Goal: Task Accomplishment & Management: Manage account settings

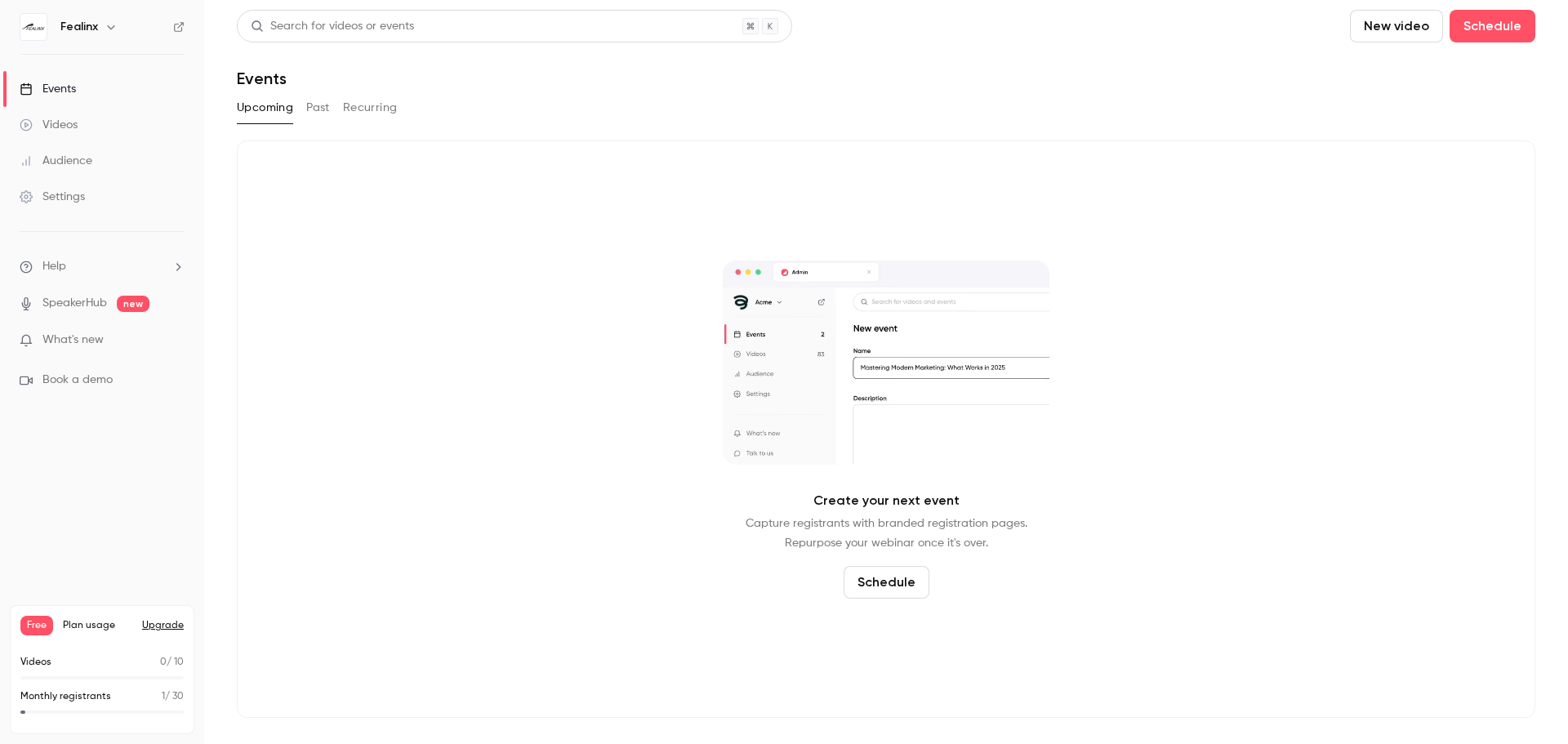
click at [47, 189] on div "Settings" at bounding box center [52, 196] width 65 height 16
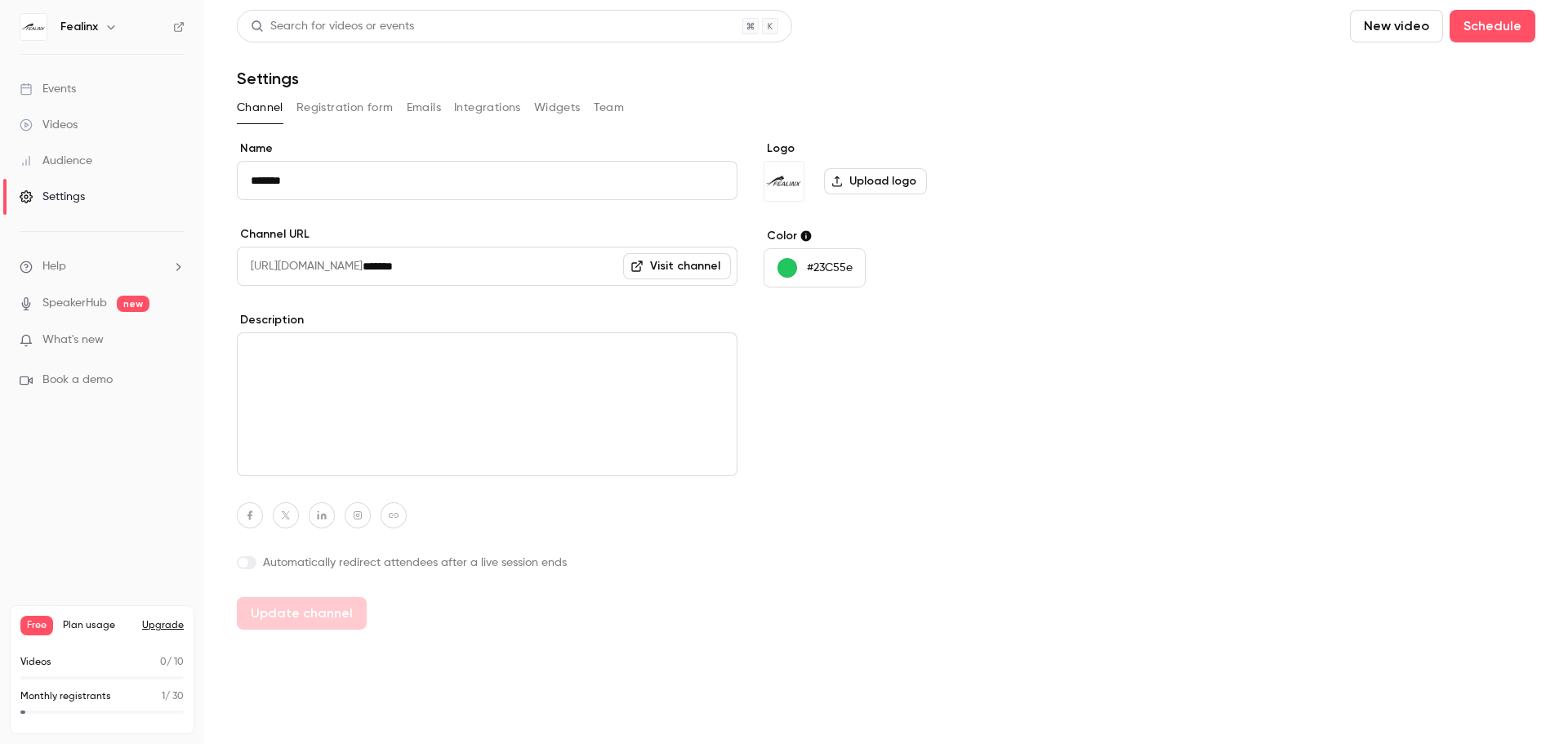
click at [495, 111] on button "Integrations" at bounding box center [488, 107] width 67 height 26
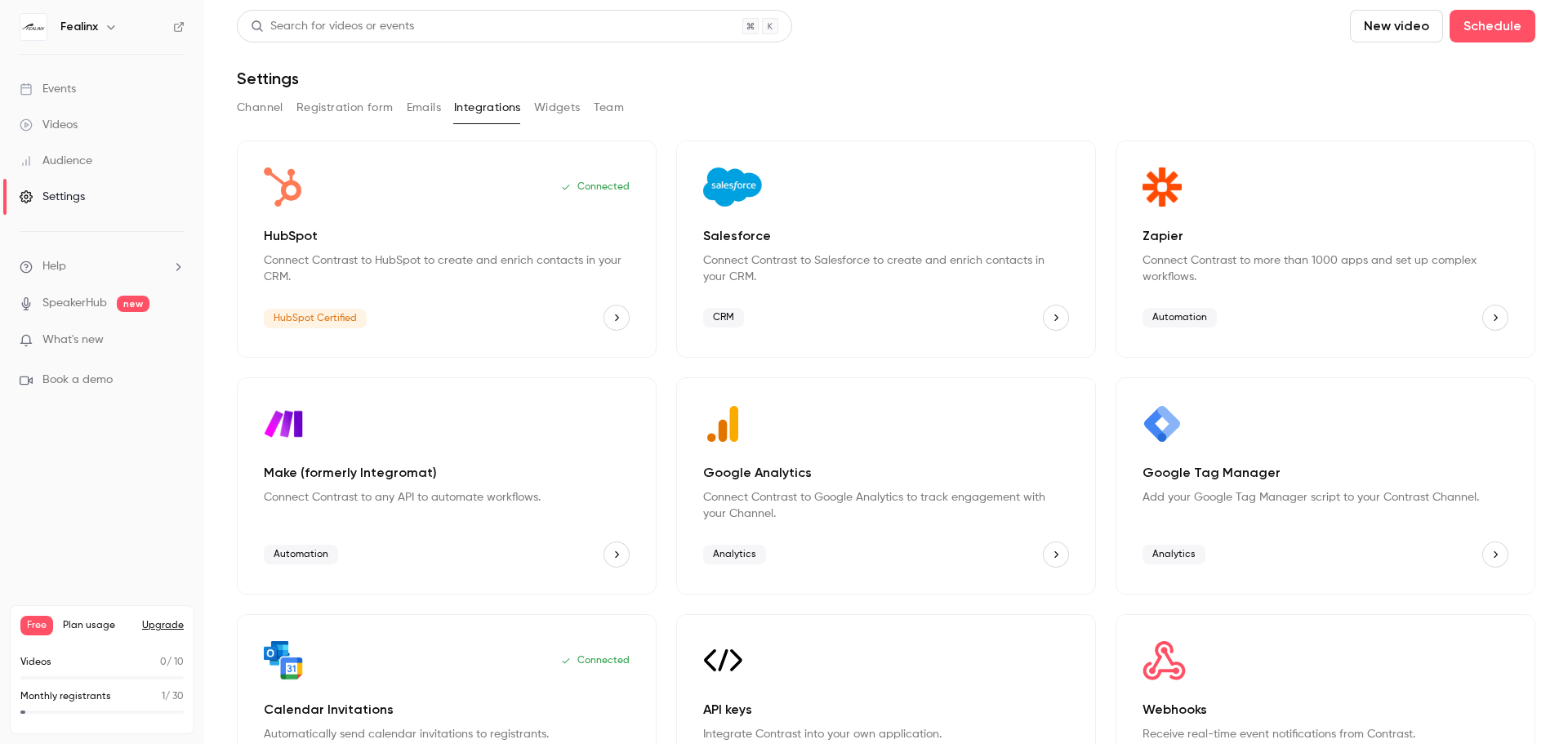
click at [51, 96] on div "Events" at bounding box center [47, 88] width 56 height 16
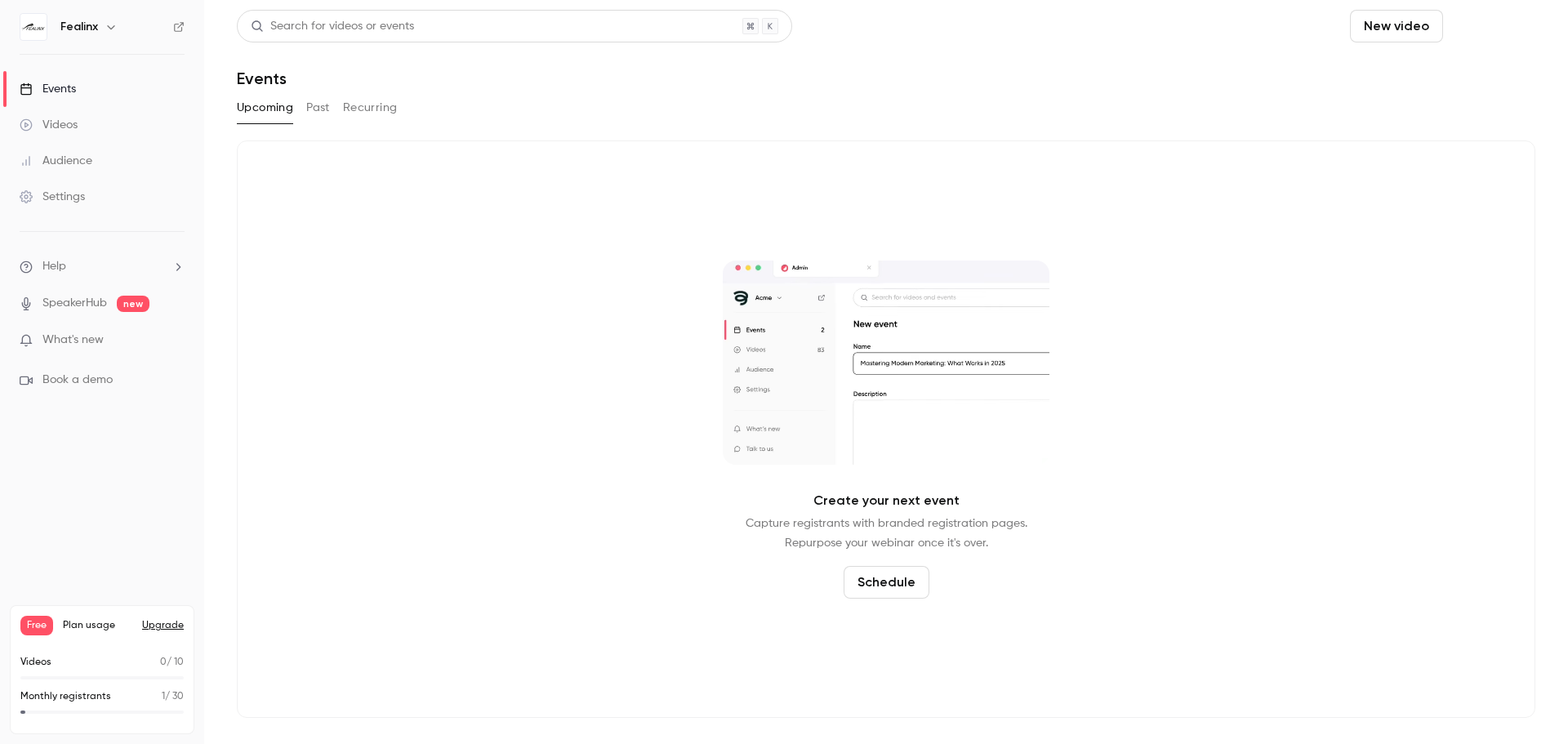
click at [1254, 19] on button "Schedule" at bounding box center [1493, 26] width 85 height 33
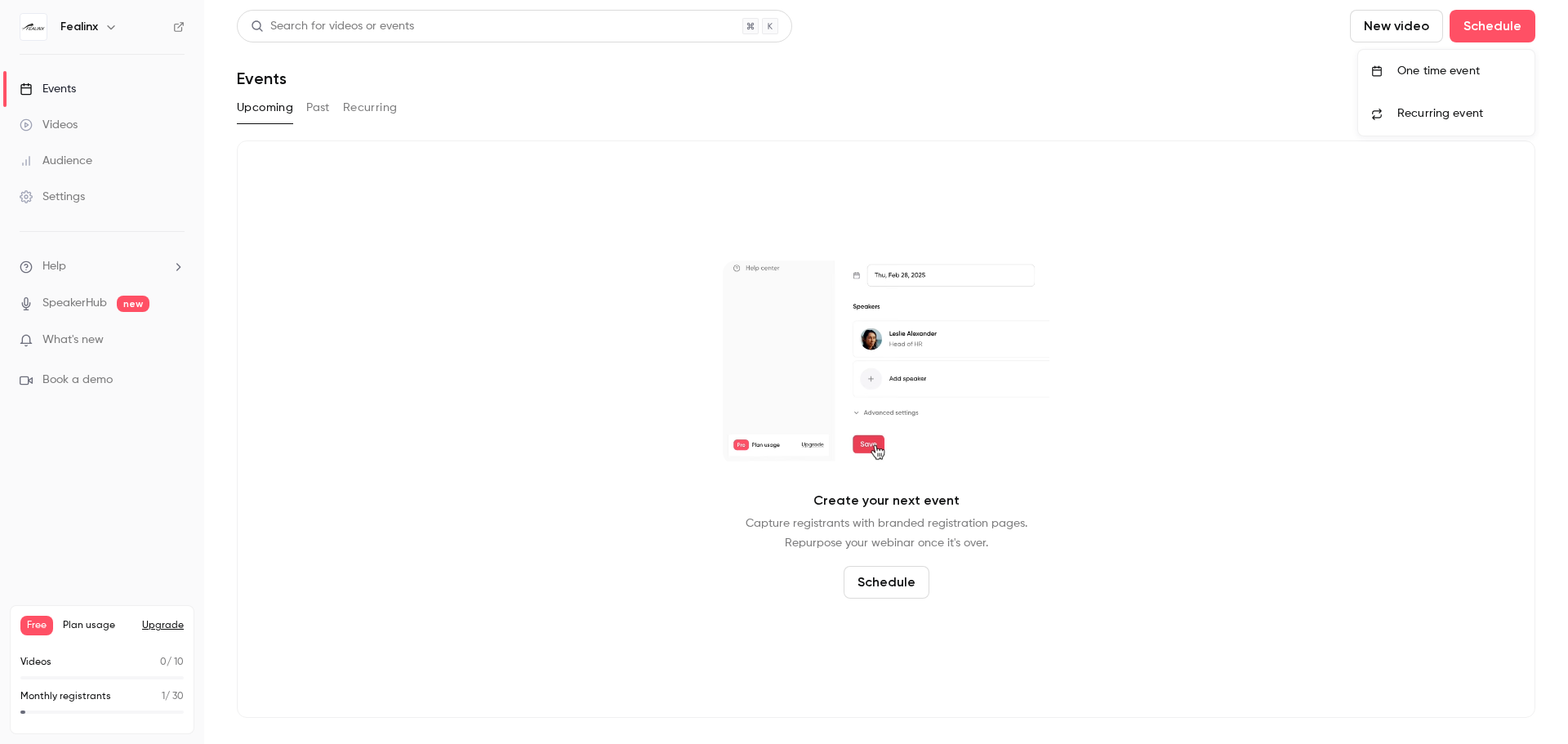
click at [1254, 65] on div "One time event" at bounding box center [1459, 70] width 124 height 16
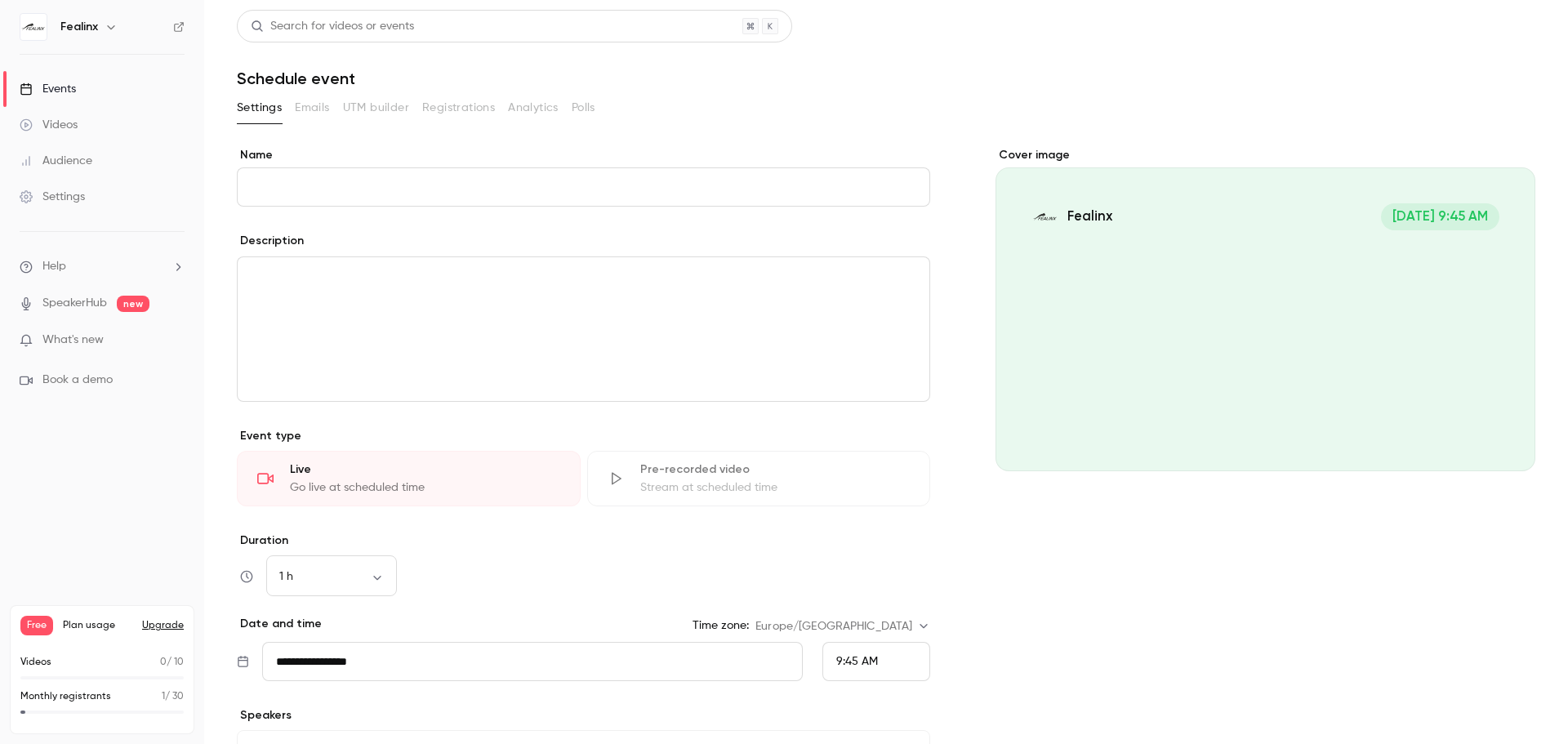
click at [423, 187] on input "Name" at bounding box center [583, 187] width 693 height 39
type input "*****"
click at [304, 287] on div "editor" at bounding box center [583, 329] width 691 height 144
click at [356, 240] on div "Description" at bounding box center [583, 243] width 693 height 20
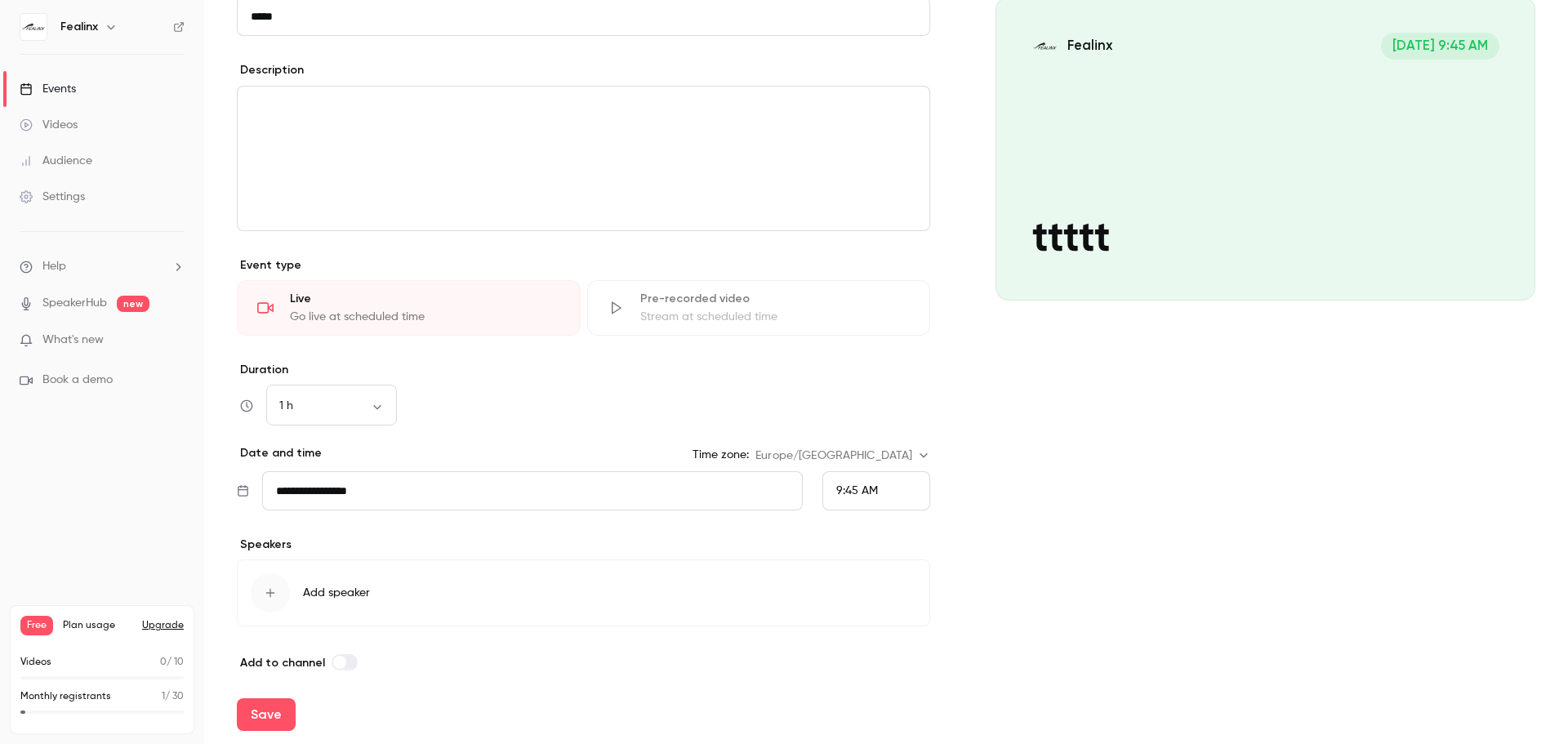
scroll to position [183, 0]
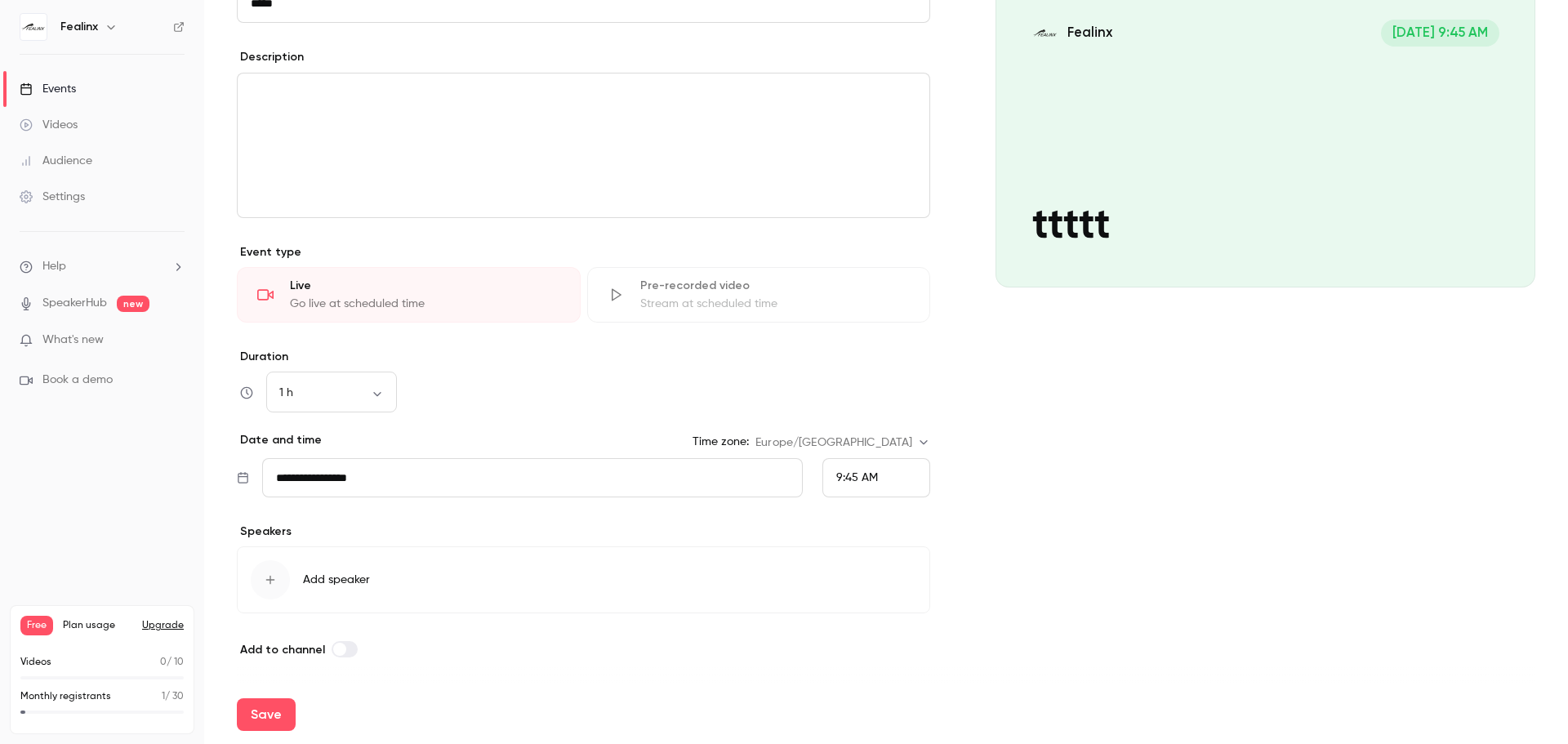
click at [303, 566] on div "Save" at bounding box center [886, 715] width 1298 height 59
click at [279, 566] on button "Save" at bounding box center [267, 714] width 59 height 33
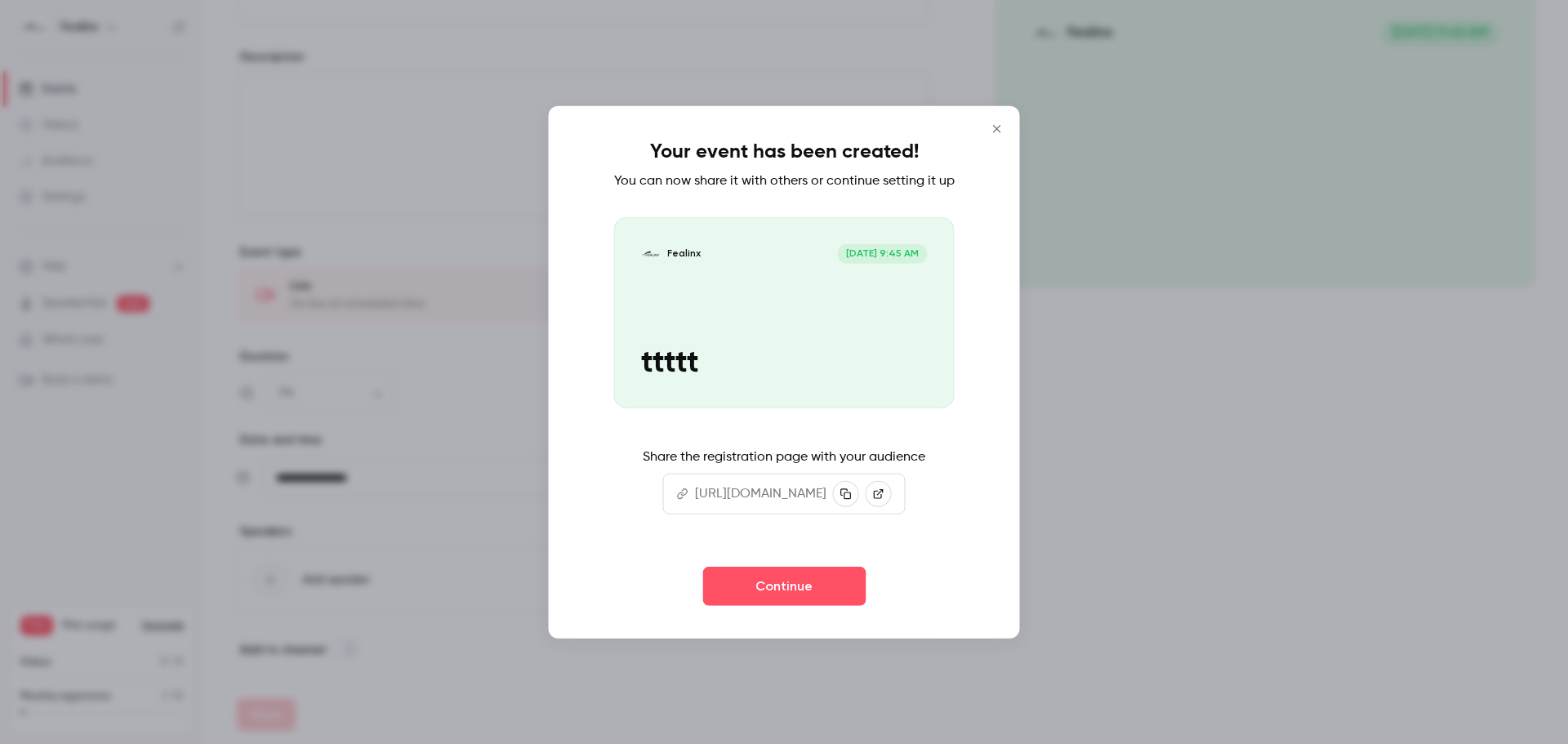
click at [764, 566] on button "Continue" at bounding box center [784, 586] width 163 height 39
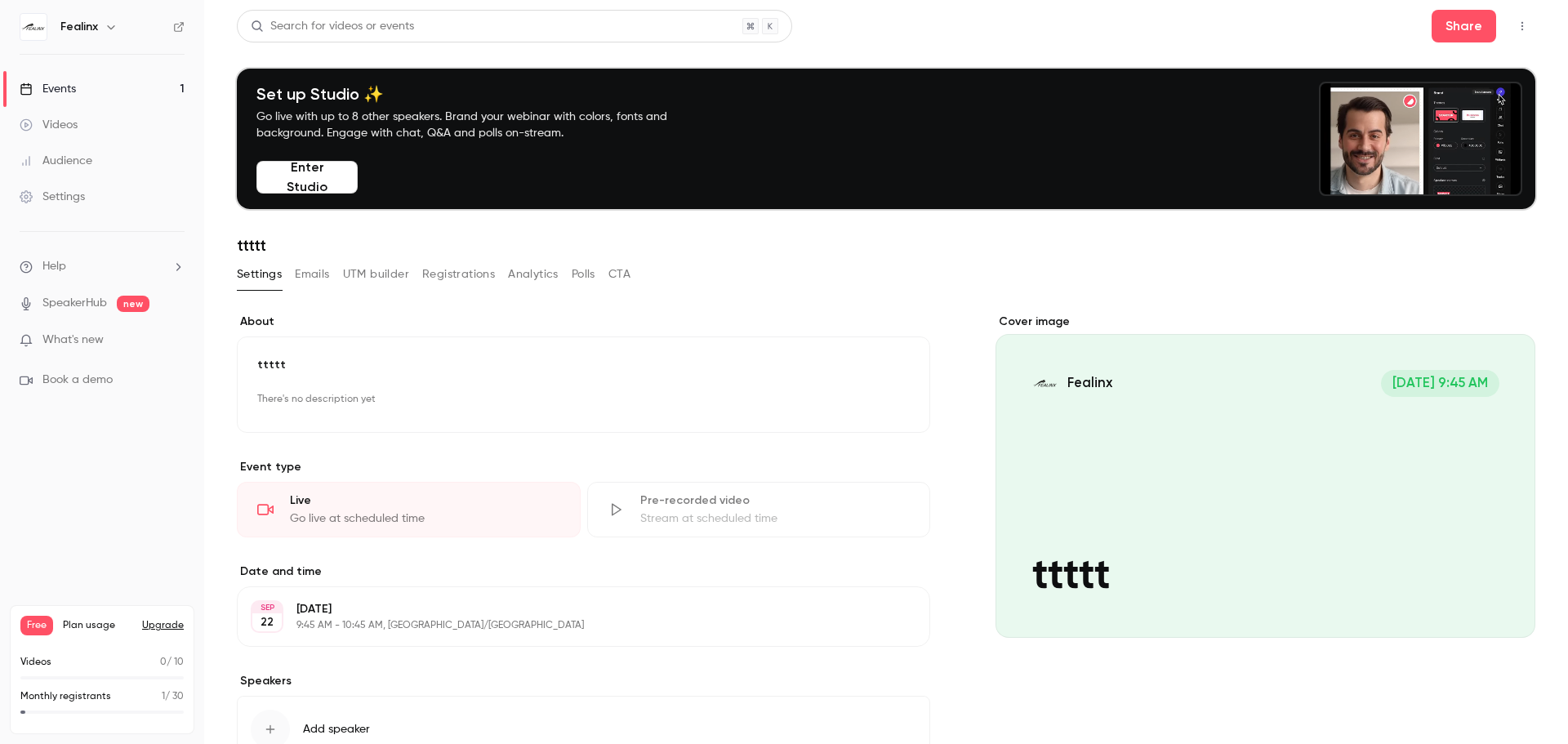
click at [70, 92] on div "Events" at bounding box center [47, 88] width 56 height 16
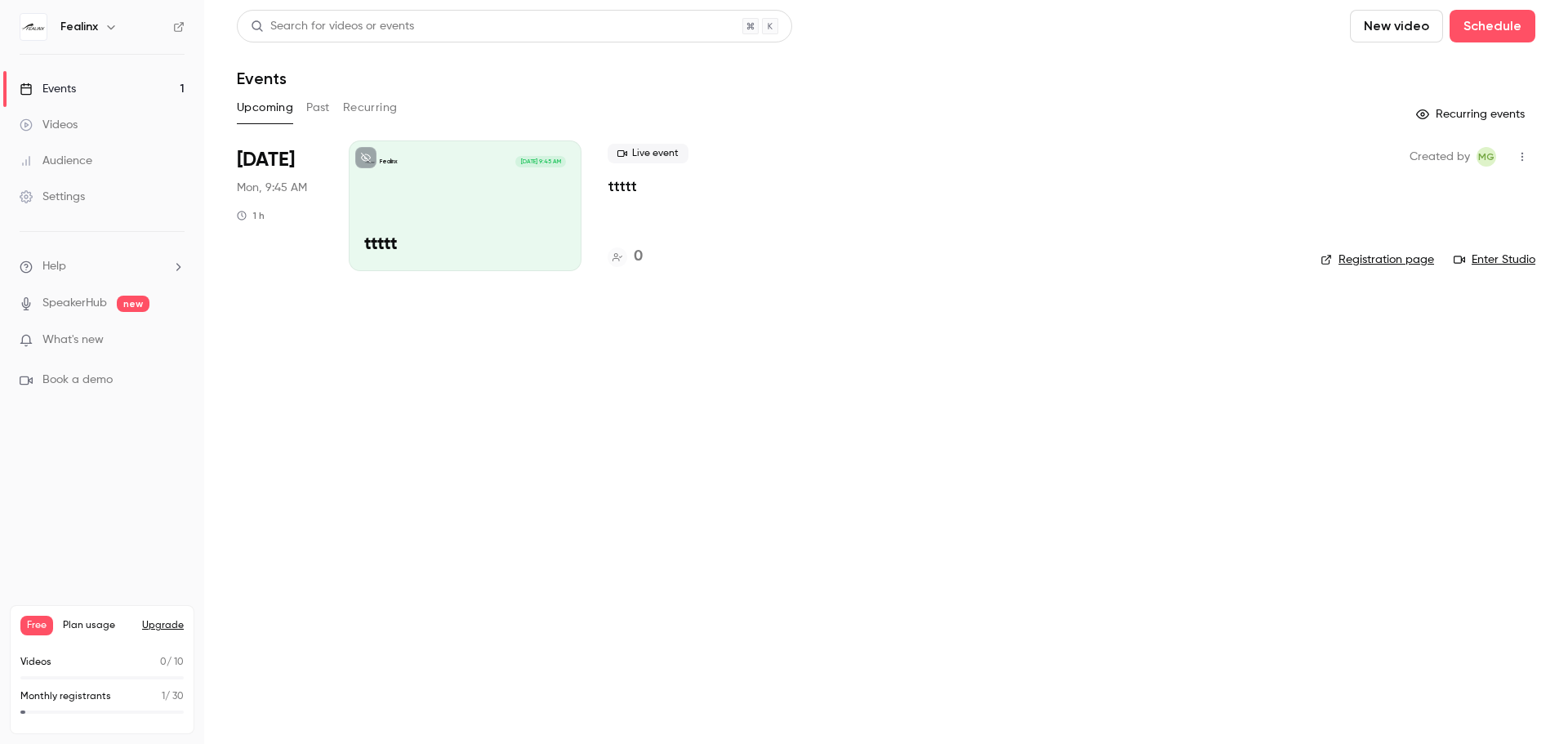
click at [1254, 264] on link "Enter Studio" at bounding box center [1494, 259] width 81 height 16
click at [1254, 149] on button "button" at bounding box center [1522, 157] width 26 height 26
click at [1254, 368] on div "Delete" at bounding box center [1459, 368] width 124 height 16
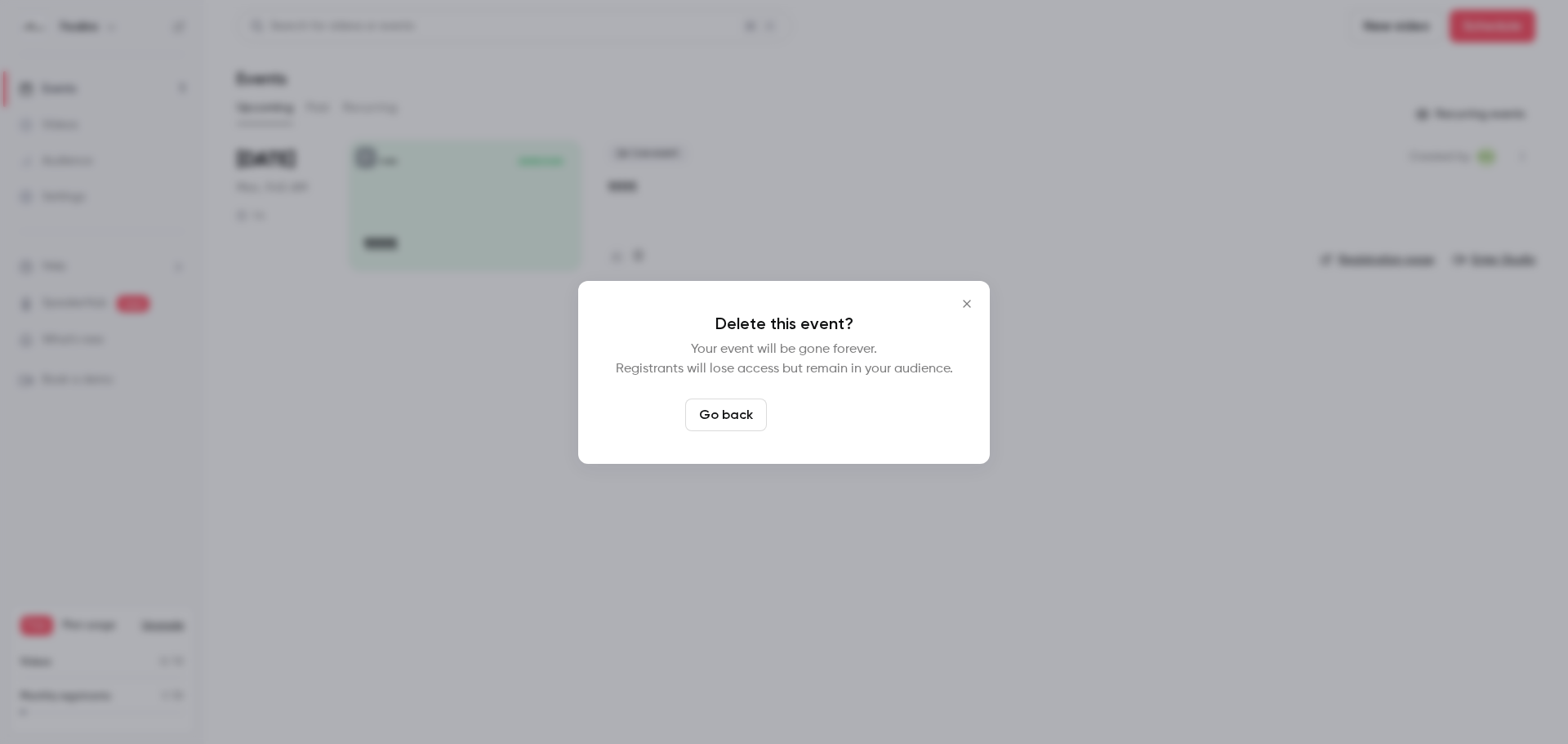
click at [798, 416] on button "Delete event" at bounding box center [828, 415] width 110 height 33
